Goal: Information Seeking & Learning: Learn about a topic

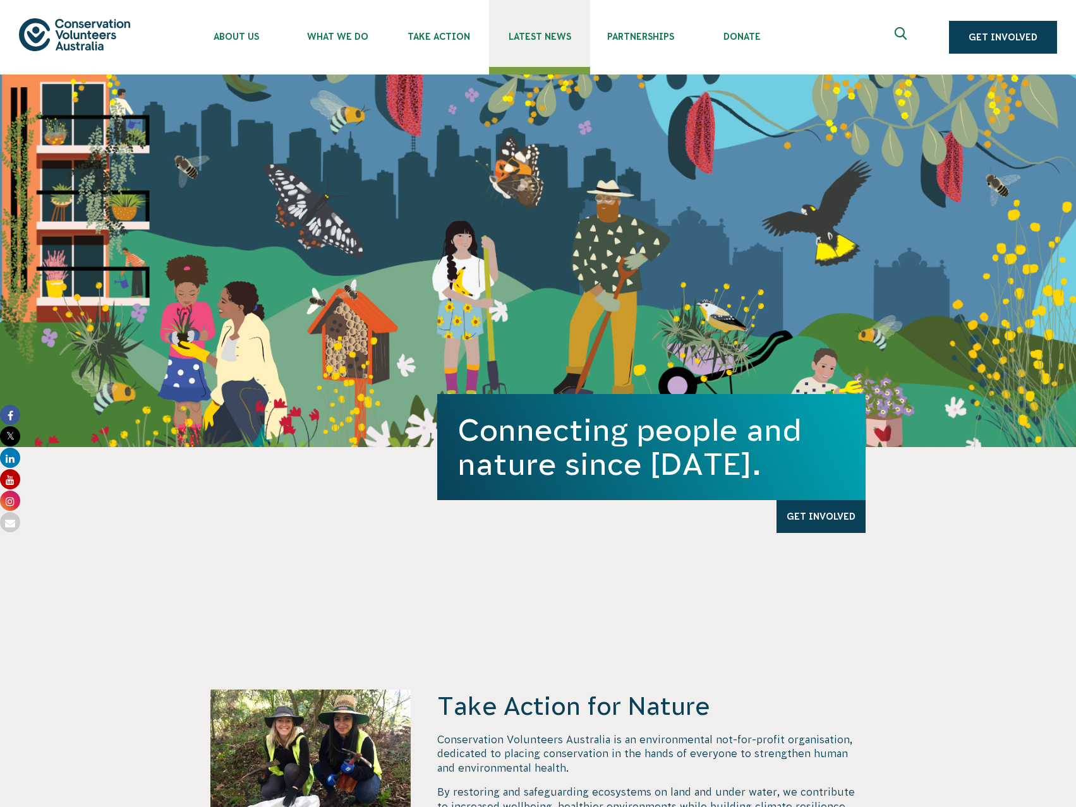
click at [548, 45] on link "Latest News" at bounding box center [539, 33] width 101 height 67
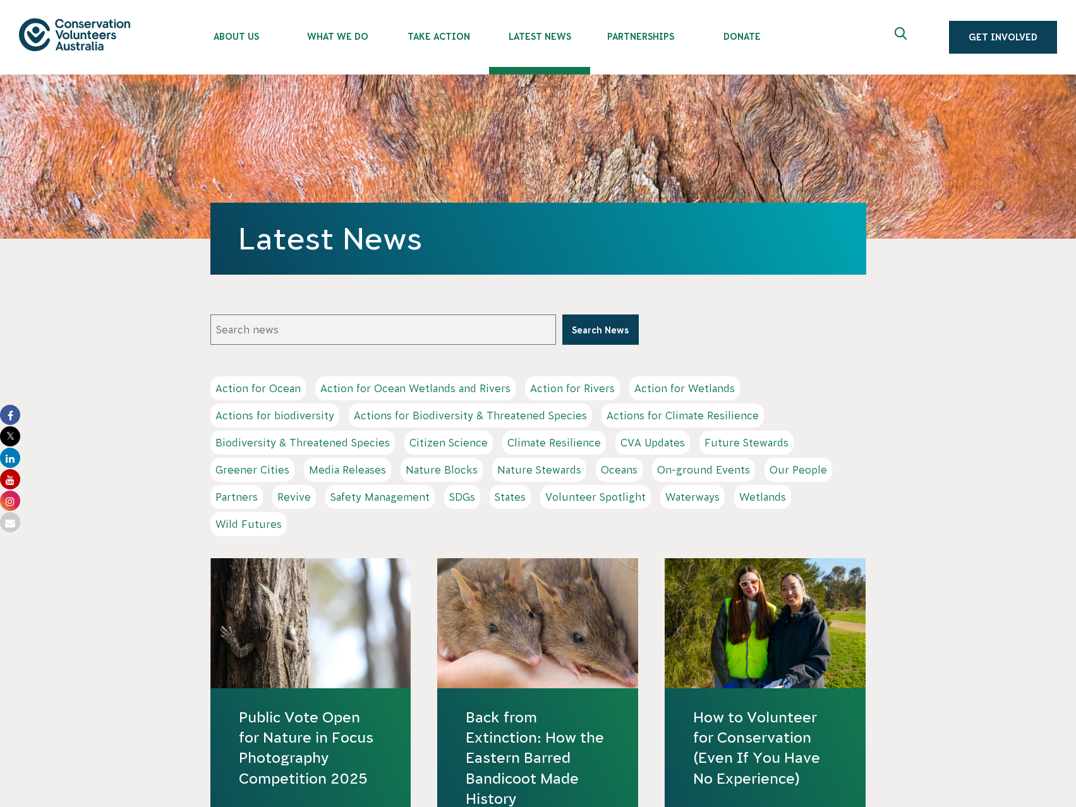
click at [11, 413] on icon at bounding box center [10, 415] width 20 height 20
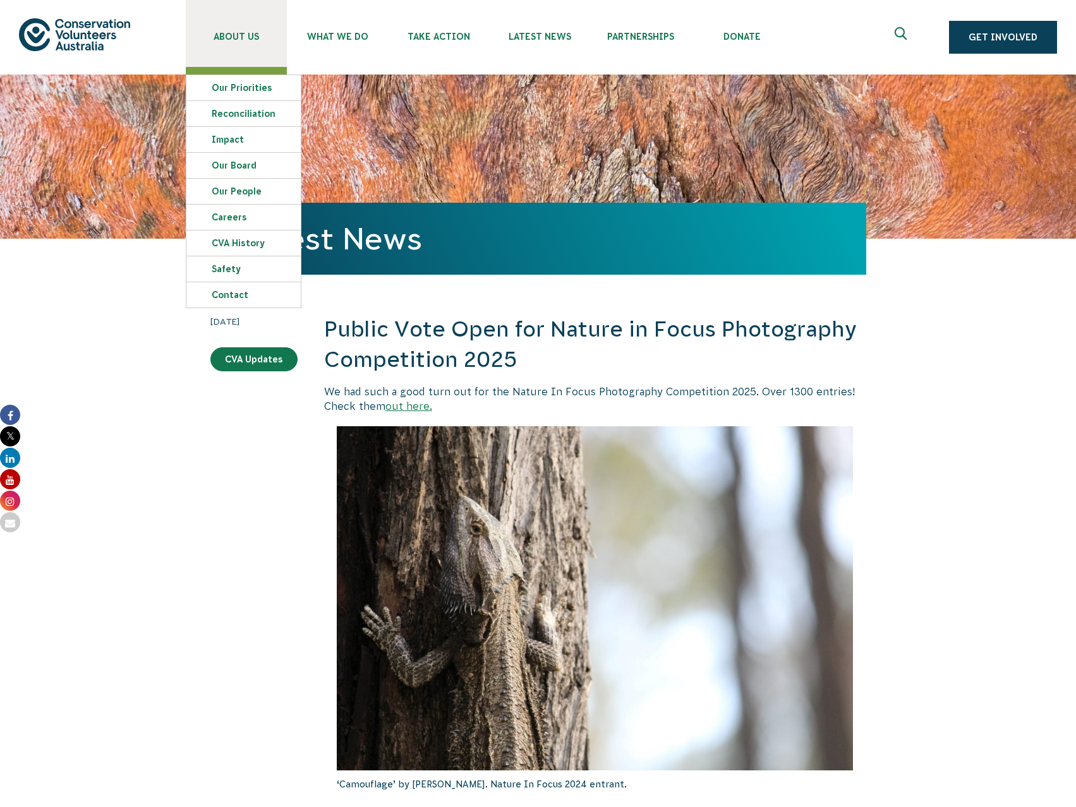
click at [231, 32] on span "About Us" at bounding box center [236, 37] width 101 height 10
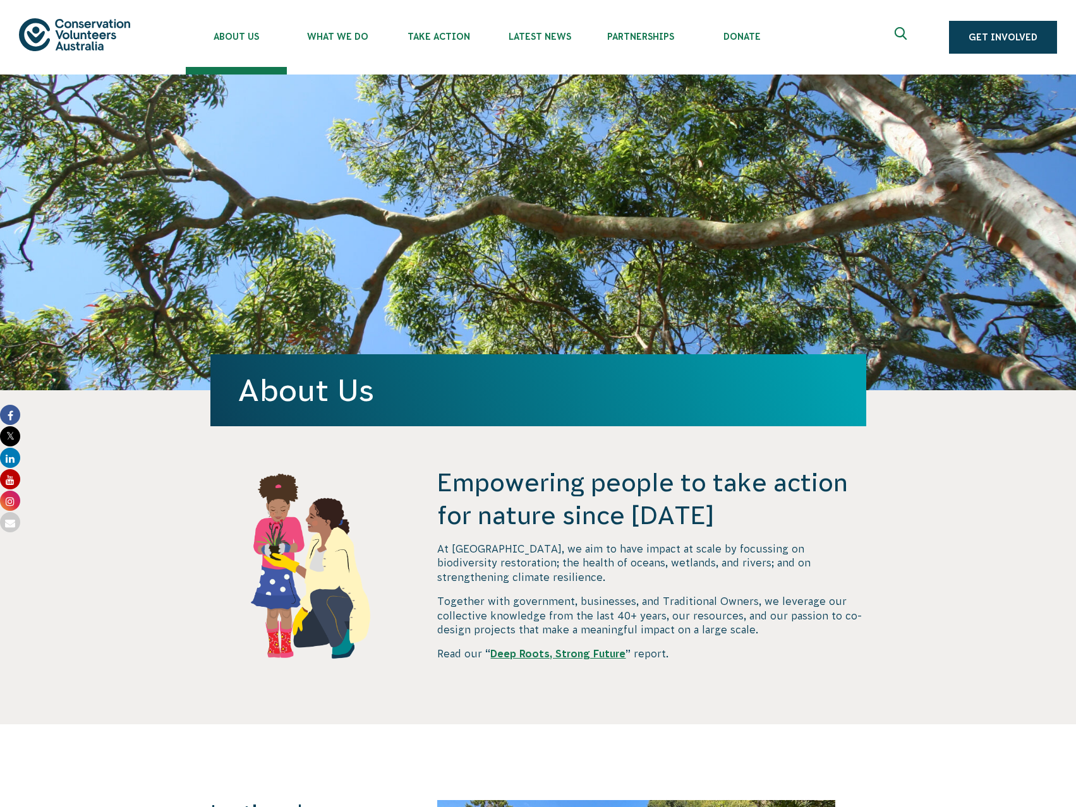
click at [11, 493] on icon at bounding box center [10, 501] width 20 height 20
click at [12, 411] on icon at bounding box center [10, 415] width 20 height 20
click at [541, 33] on span "Latest News" at bounding box center [539, 37] width 101 height 10
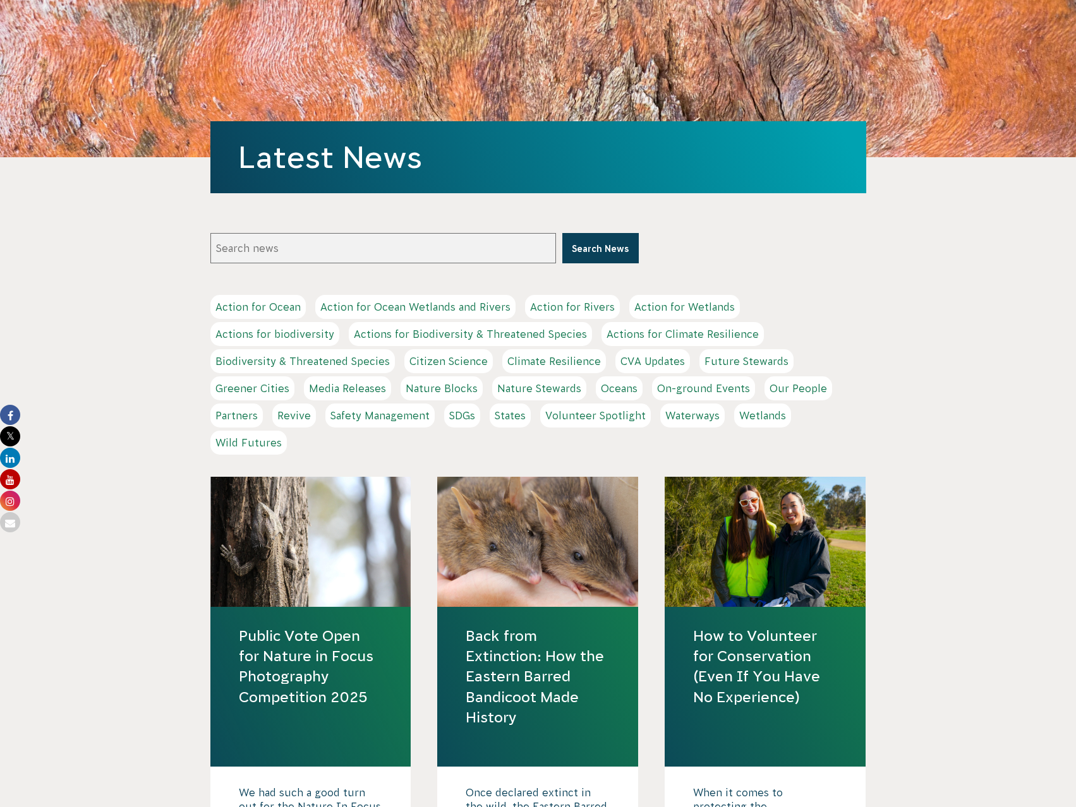
scroll to position [189, 0]
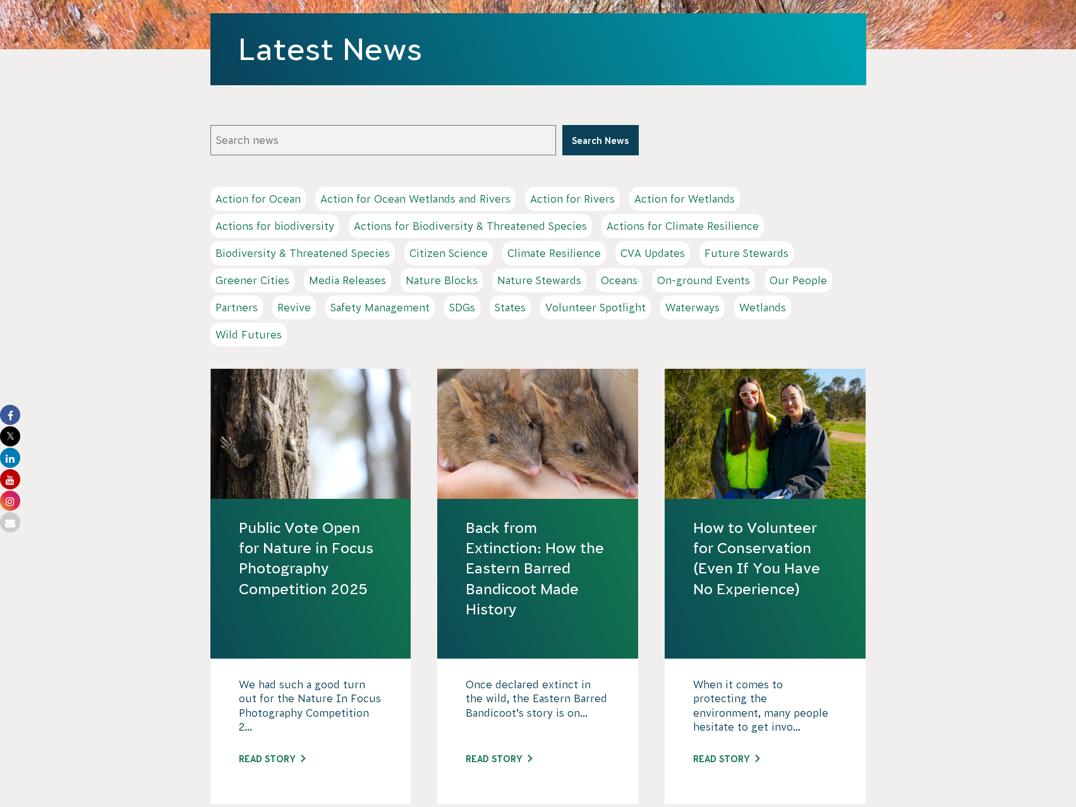
click at [305, 423] on div at bounding box center [310, 434] width 201 height 130
click at [300, 581] on link "Public Vote Open for Nature in Focus Photography Competition 2025" at bounding box center [311, 558] width 144 height 81
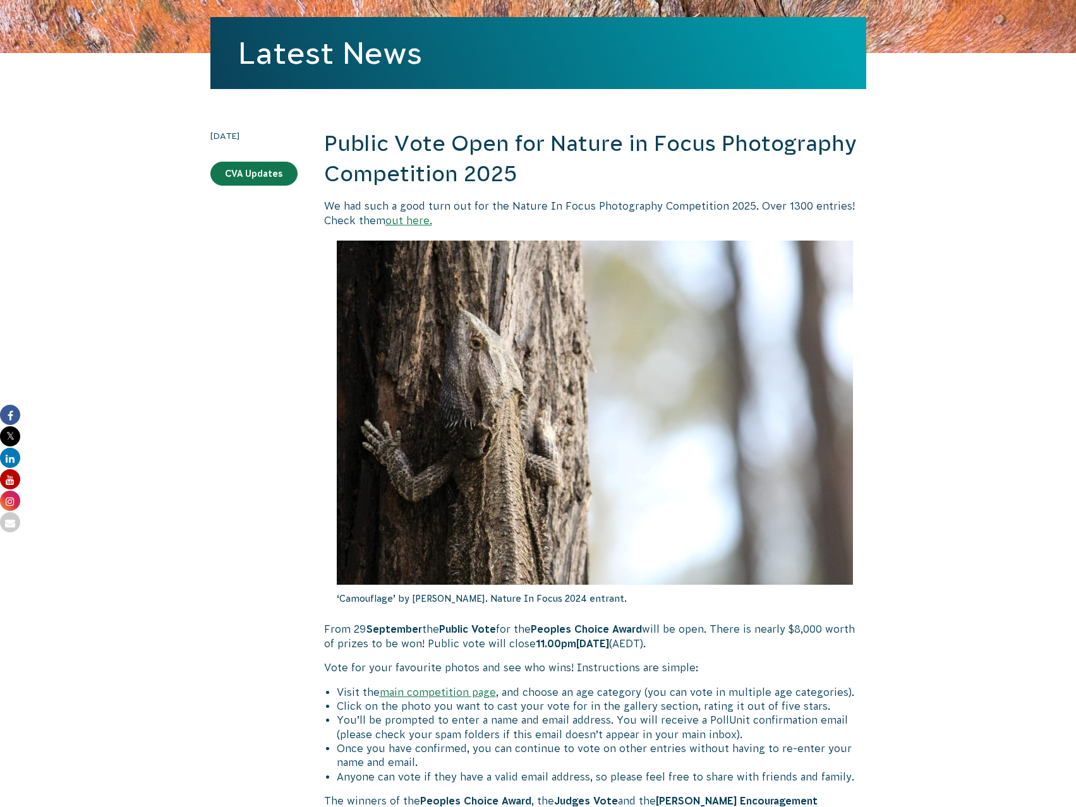
scroll to position [379, 0]
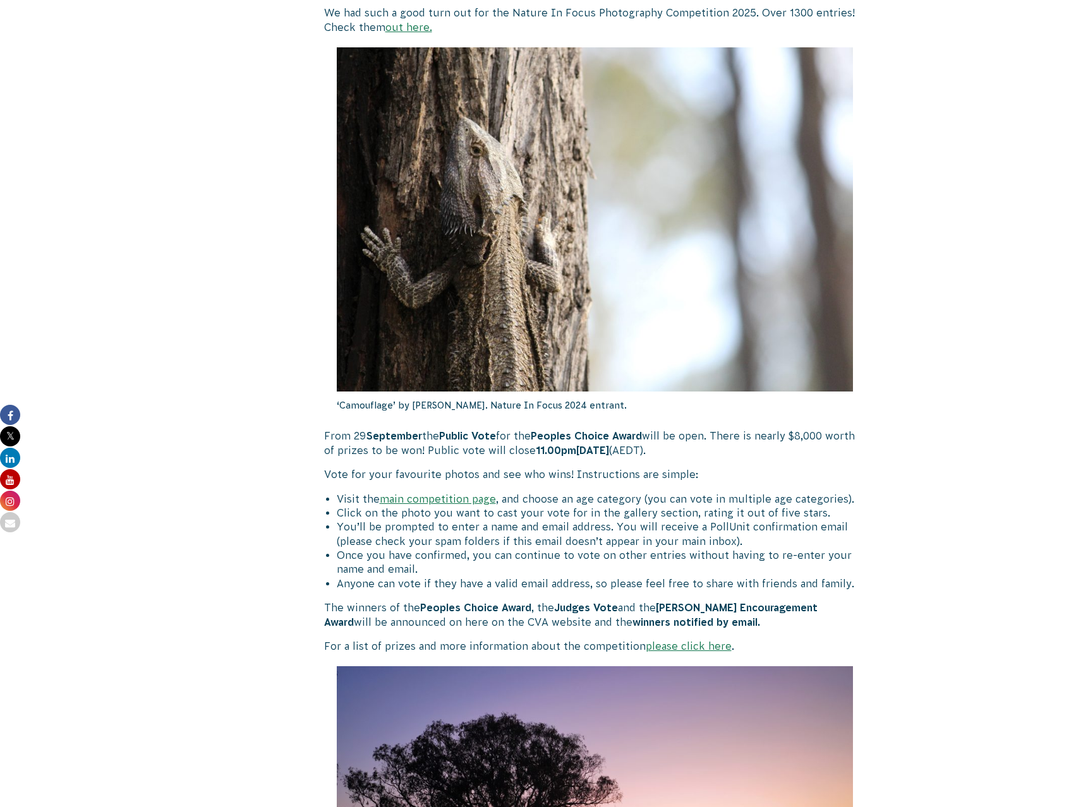
click at [405, 501] on link "main competition page" at bounding box center [438, 498] width 116 height 11
